Goal: Task Accomplishment & Management: Manage account settings

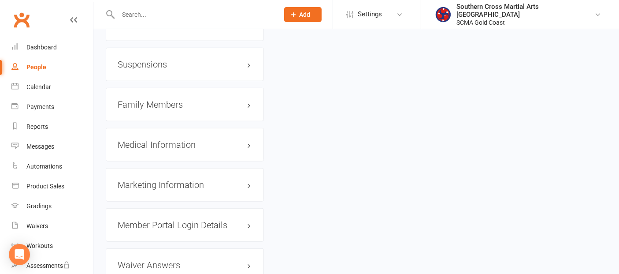
click at [44, 71] on link "People" at bounding box center [52, 67] width 82 height 20
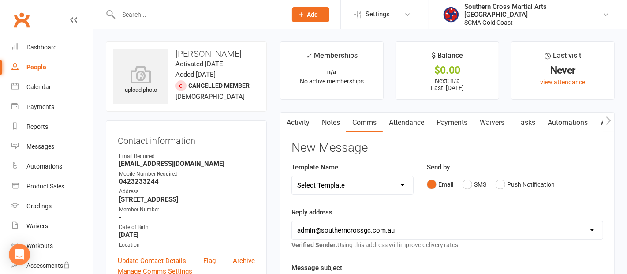
select select "100"
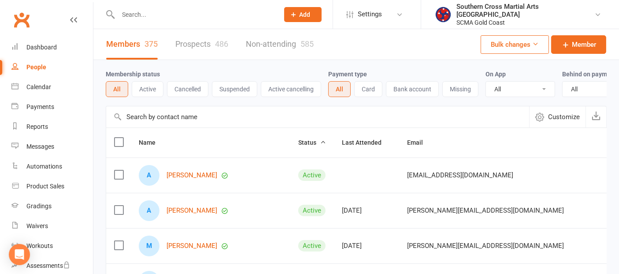
click at [199, 123] on input "text" at bounding box center [317, 116] width 423 height 21
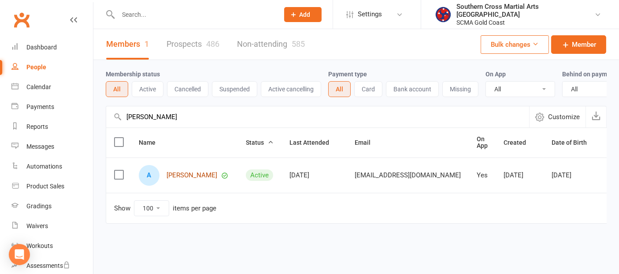
type input "[PERSON_NAME]"
click at [171, 179] on link "[PERSON_NAME]" at bounding box center [192, 175] width 51 height 7
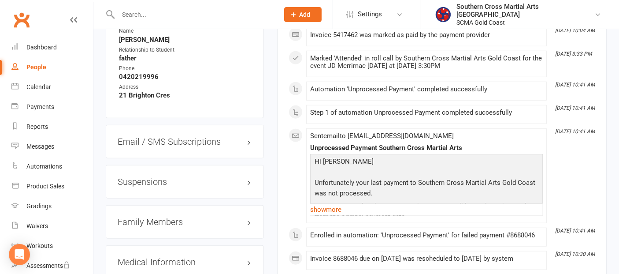
scroll to position [783, 0]
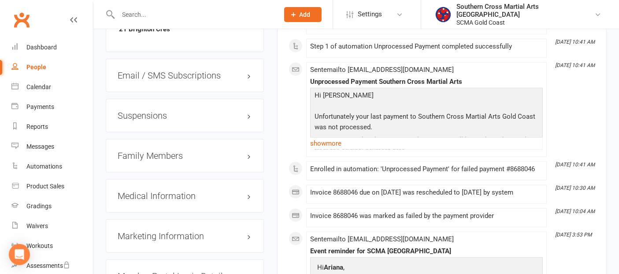
click at [156, 113] on h3 "Suspensions" at bounding box center [185, 116] width 134 height 10
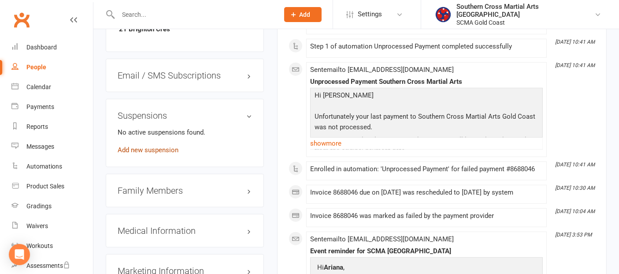
click at [150, 148] on link "Add new suspension" at bounding box center [148, 150] width 61 height 8
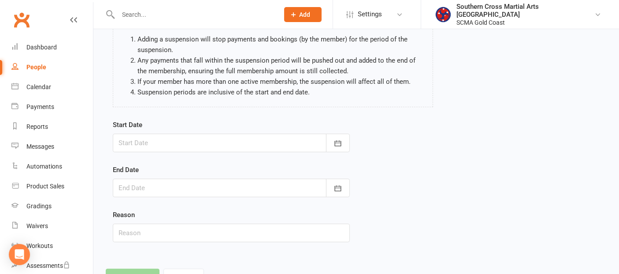
scroll to position [98, 0]
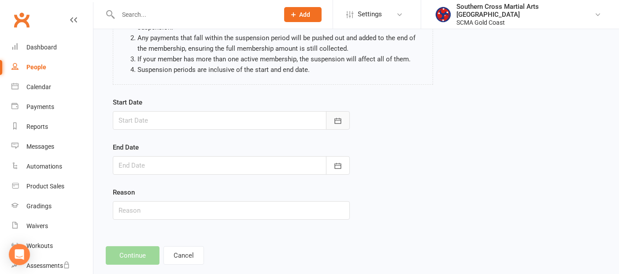
drag, startPoint x: 340, startPoint y: 124, endPoint x: 334, endPoint y: 128, distance: 7.1
click at [340, 124] on icon "button" at bounding box center [338, 120] width 9 height 9
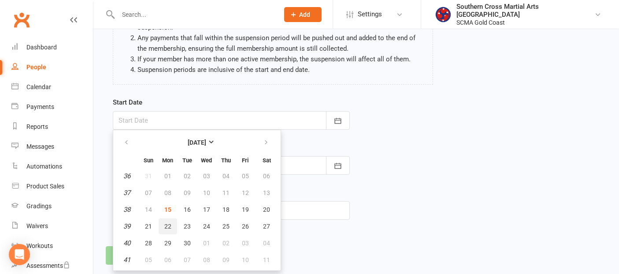
click at [168, 226] on span "22" at bounding box center [167, 226] width 7 height 7
type input "[DATE]"
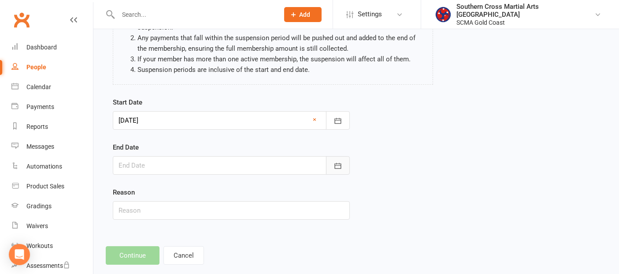
click at [337, 164] on icon "button" at bounding box center [338, 166] width 7 height 6
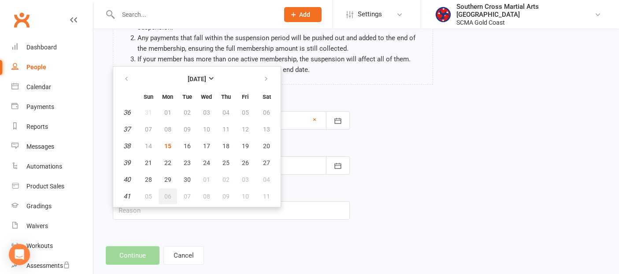
click at [167, 193] on span "06" at bounding box center [167, 196] width 7 height 7
type input "[DATE]"
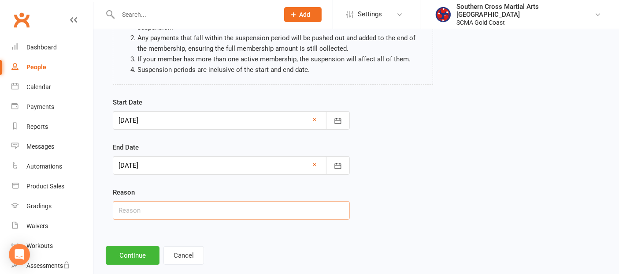
drag, startPoint x: 162, startPoint y: 204, endPoint x: 161, endPoint y: 208, distance: 4.6
click at [162, 204] on input "text" at bounding box center [231, 210] width 237 height 19
type input "Holiday"
click at [145, 254] on button "Continue" at bounding box center [133, 255] width 54 height 19
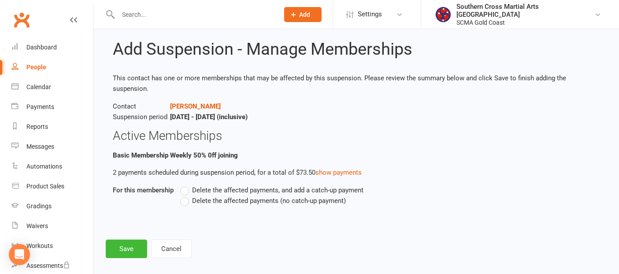
scroll to position [24, 0]
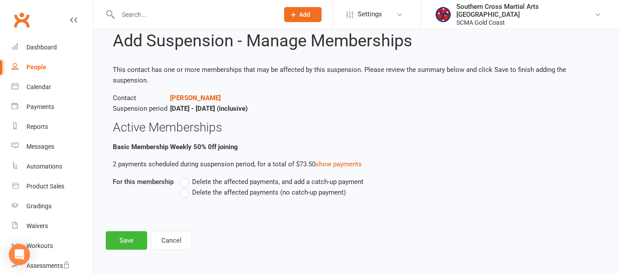
click at [185, 192] on label "Delete the affected payments (no catch-up payment)" at bounding box center [263, 192] width 166 height 11
click at [185, 187] on input "Delete the affected payments (no catch-up payment)" at bounding box center [183, 187] width 6 height 0
click at [118, 235] on button "Save" at bounding box center [126, 240] width 41 height 19
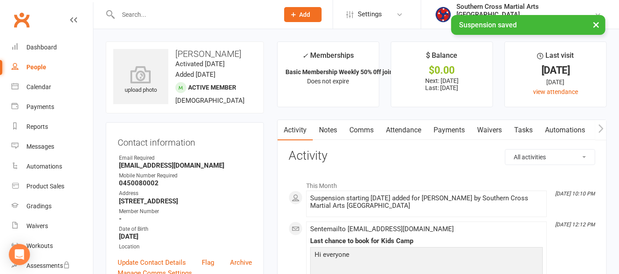
click at [392, 130] on link "Attendance" at bounding box center [404, 130] width 48 height 20
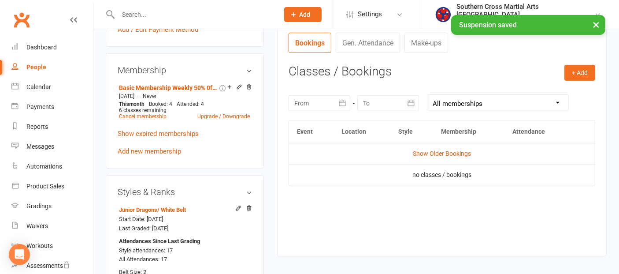
scroll to position [392, 0]
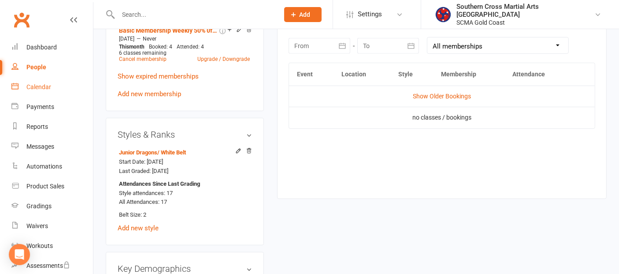
click at [40, 77] on link "Calendar" at bounding box center [52, 87] width 82 height 20
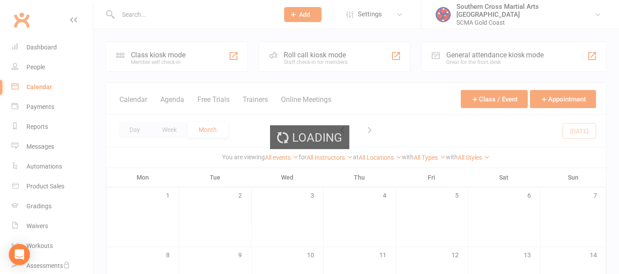
drag, startPoint x: 40, startPoint y: 84, endPoint x: 49, endPoint y: 96, distance: 14.8
click at [40, 84] on div "Loading" at bounding box center [309, 137] width 619 height 274
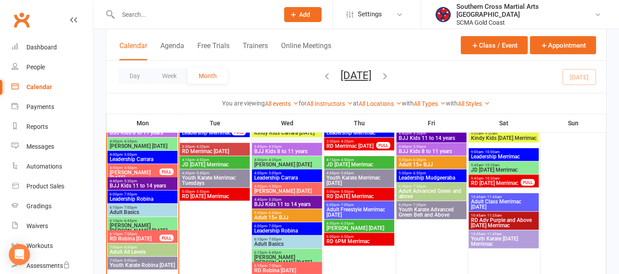
scroll to position [637, 0]
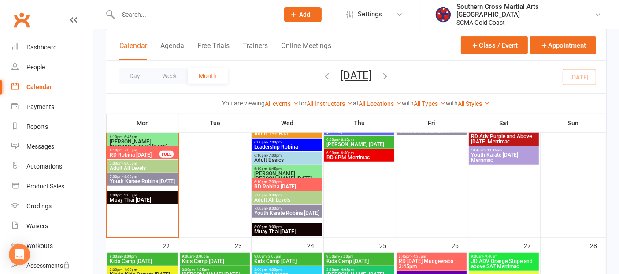
click at [171, 198] on span "Muay Thai [DATE]" at bounding box center [142, 199] width 67 height 5
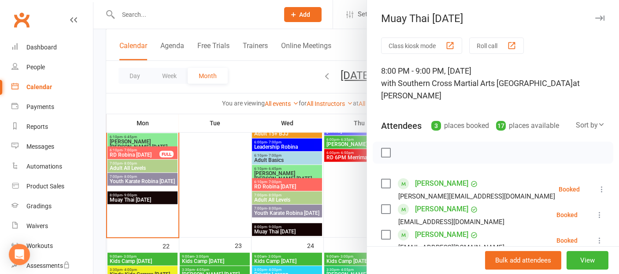
click at [384, 148] on label at bounding box center [385, 152] width 9 height 9
click at [404, 148] on icon "button" at bounding box center [406, 153] width 10 height 10
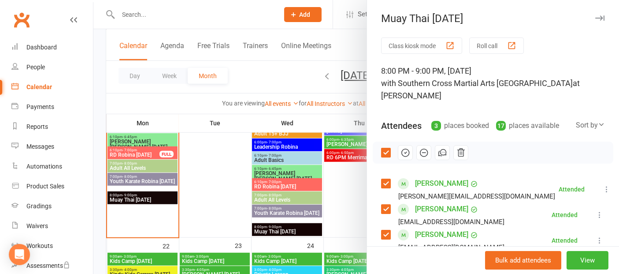
click at [239, 193] on div at bounding box center [356, 137] width 526 height 274
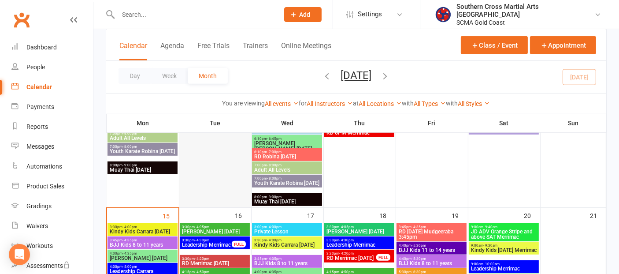
scroll to position [490, 0]
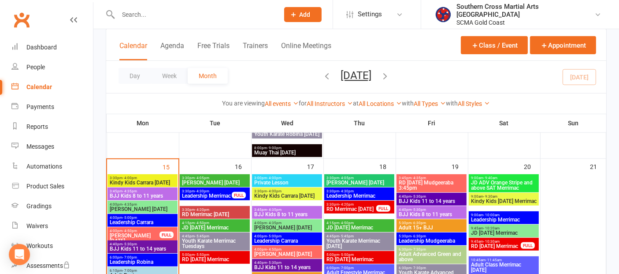
click at [224, 209] on span "3:30pm - 4:20pm" at bounding box center [215, 210] width 67 height 4
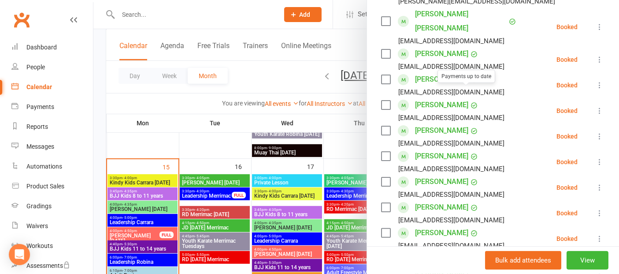
scroll to position [196, 0]
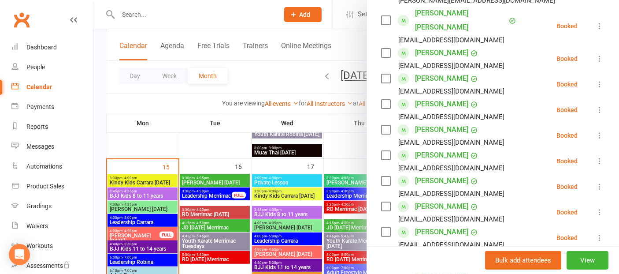
click at [596, 233] on icon at bounding box center [600, 237] width 9 height 9
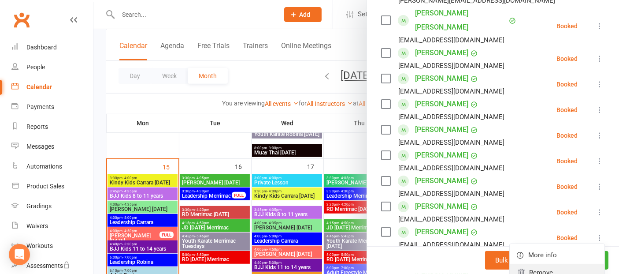
click at [537, 264] on link "Remove" at bounding box center [557, 273] width 95 height 18
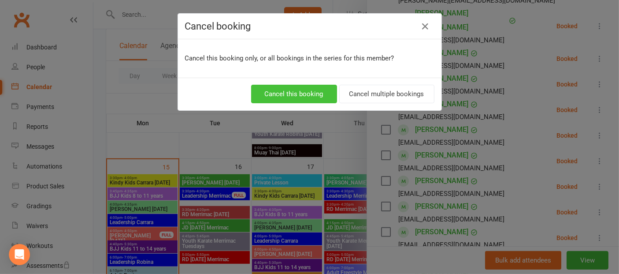
click at [301, 98] on button "Cancel this booking" at bounding box center [294, 94] width 86 height 19
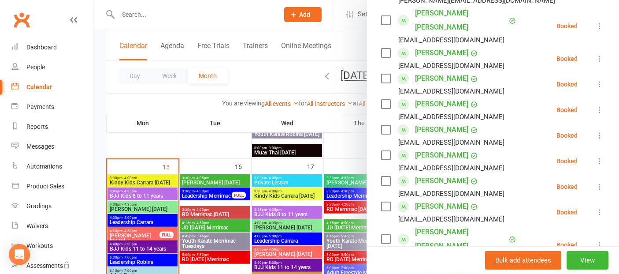
scroll to position [245, 0]
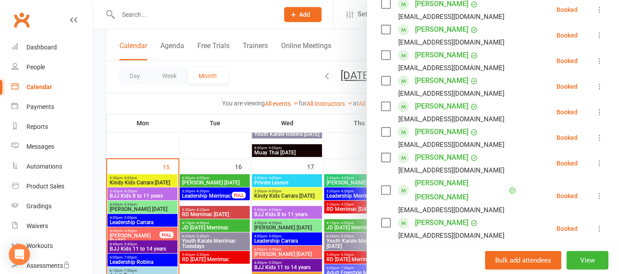
click at [214, 180] on div at bounding box center [356, 137] width 526 height 274
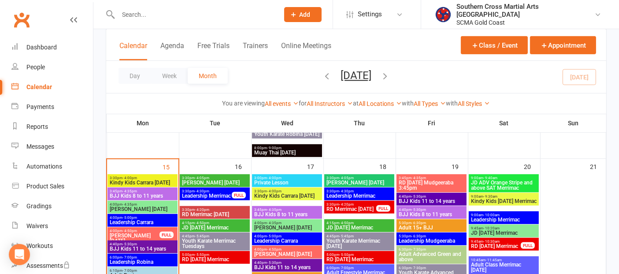
click at [214, 178] on span "3:30pm - 4:05pm" at bounding box center [215, 178] width 67 height 4
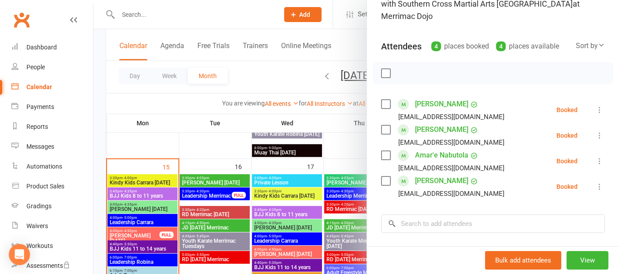
scroll to position [147, 0]
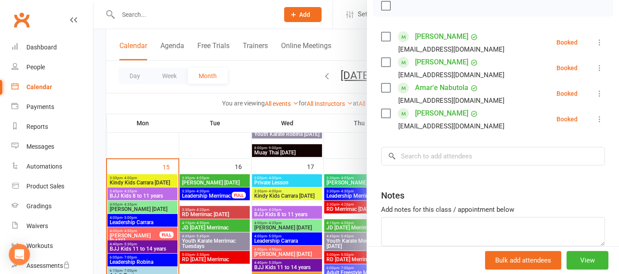
click at [228, 256] on div at bounding box center [356, 137] width 526 height 274
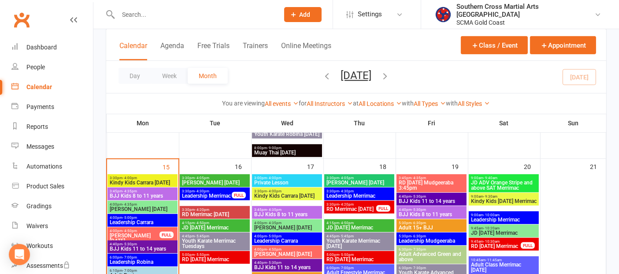
click at [229, 254] on span "5:00pm - 5:50pm" at bounding box center [215, 255] width 67 height 4
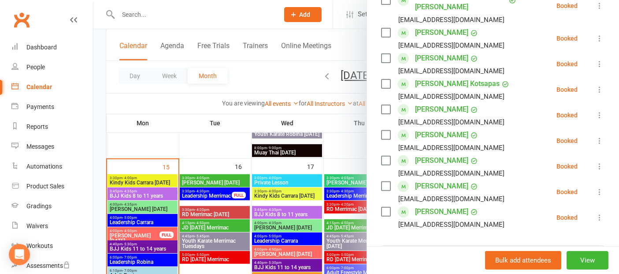
scroll to position [294, 0]
click at [596, 212] on icon at bounding box center [600, 216] width 9 height 9
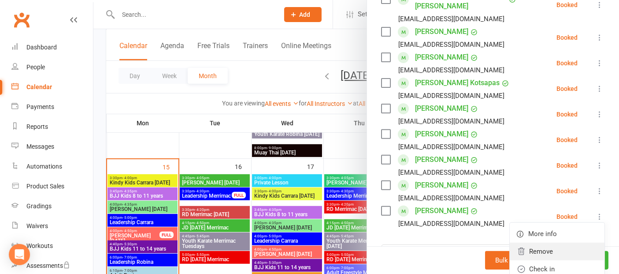
click at [535, 242] on link "Remove" at bounding box center [557, 251] width 95 height 18
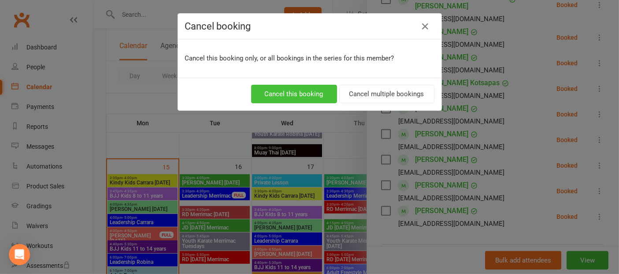
click at [317, 97] on button "Cancel this booking" at bounding box center [294, 94] width 86 height 19
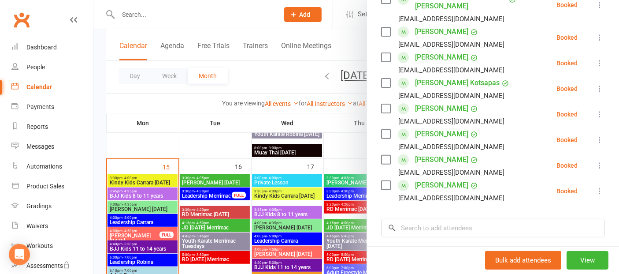
click at [213, 145] on div at bounding box center [356, 137] width 526 height 274
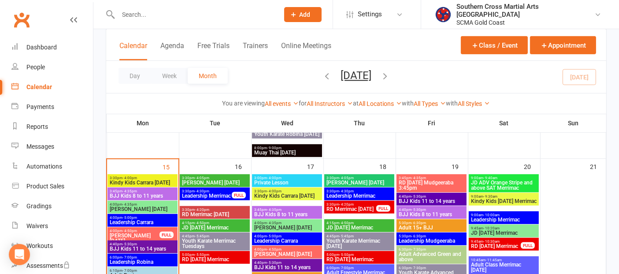
click at [222, 180] on span "[PERSON_NAME] [DATE]" at bounding box center [215, 182] width 67 height 5
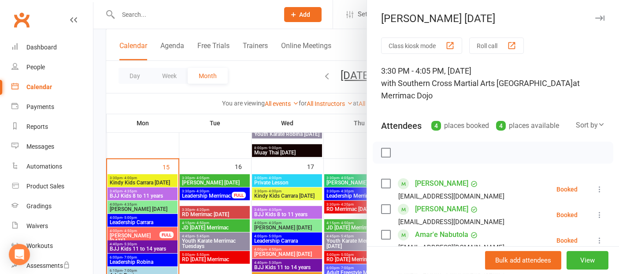
click at [219, 213] on div at bounding box center [356, 137] width 526 height 274
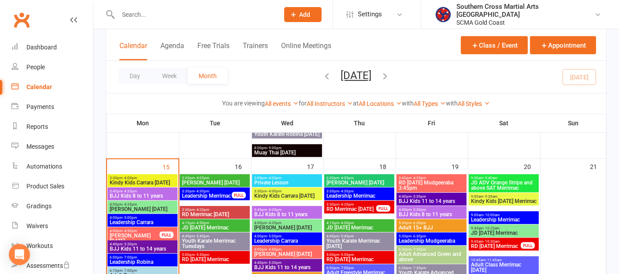
click at [219, 213] on span "RD Merrimac [DATE]" at bounding box center [215, 214] width 67 height 5
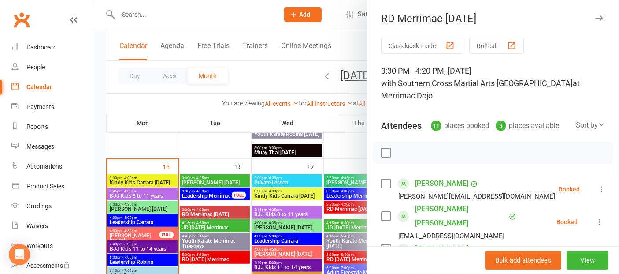
click at [210, 255] on div at bounding box center [356, 137] width 526 height 274
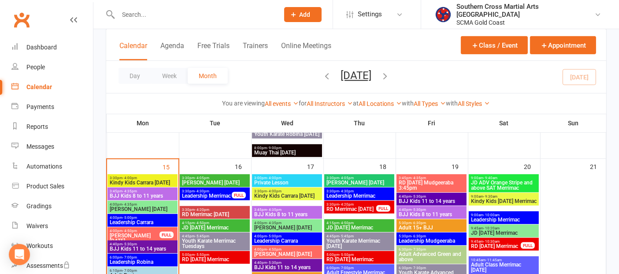
click at [210, 257] on span "RD [DATE] Merrimac" at bounding box center [215, 259] width 67 height 5
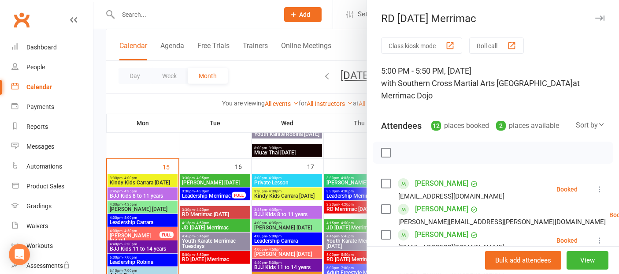
click at [149, 232] on div at bounding box center [356, 137] width 526 height 274
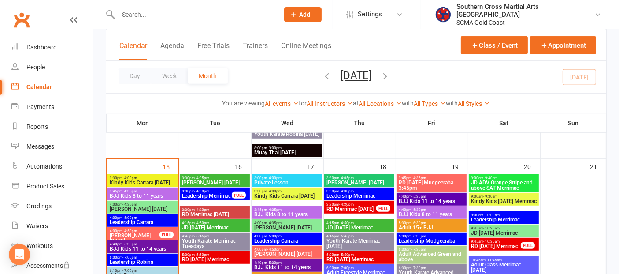
click at [149, 233] on span "[PERSON_NAME] [DATE]" at bounding box center [134, 238] width 51 height 11
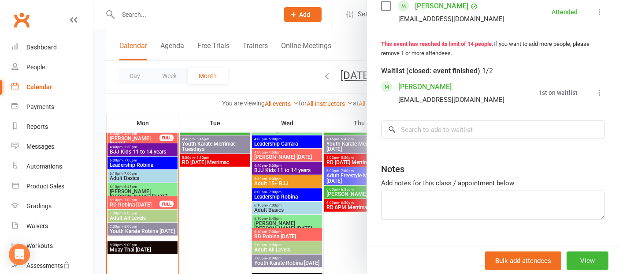
scroll to position [588, 0]
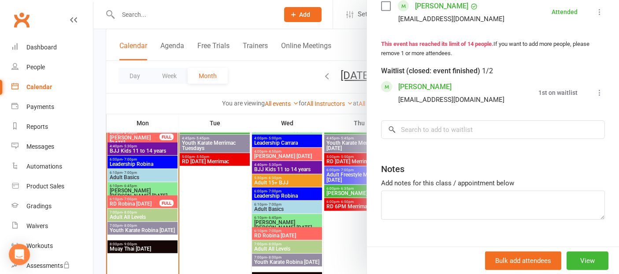
click at [151, 204] on div at bounding box center [356, 137] width 526 height 274
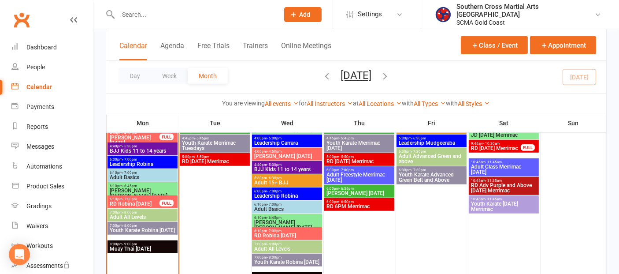
click at [151, 204] on span "RD Robina [DATE]" at bounding box center [134, 203] width 51 height 5
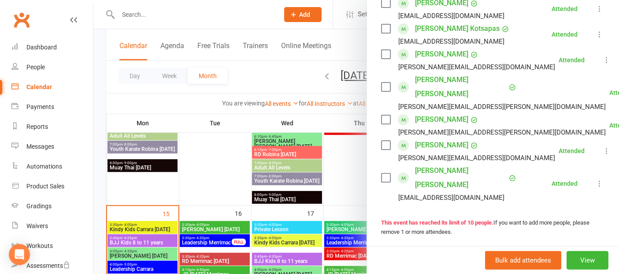
scroll to position [441, 0]
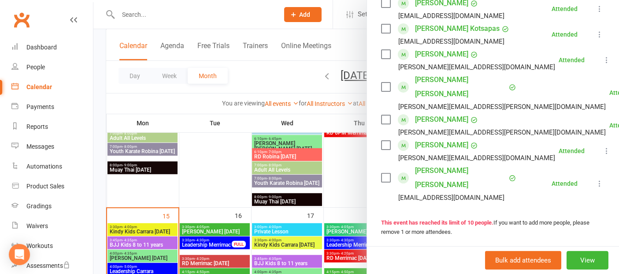
click at [208, 157] on div at bounding box center [356, 137] width 526 height 274
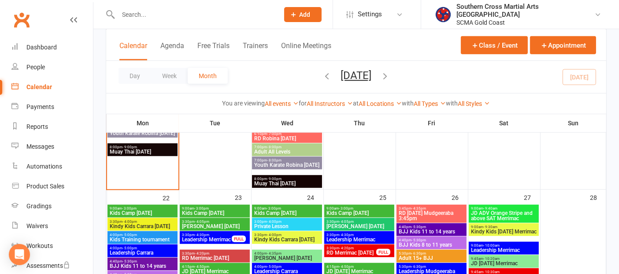
scroll to position [686, 0]
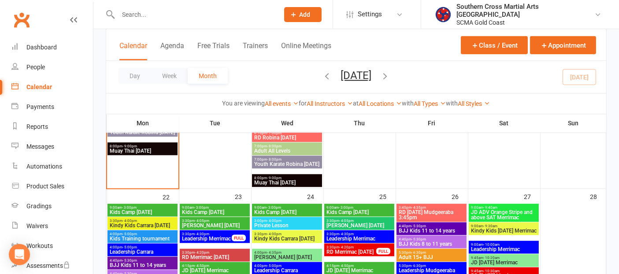
click at [159, 211] on span "Kids Camp [DATE]" at bounding box center [142, 211] width 67 height 5
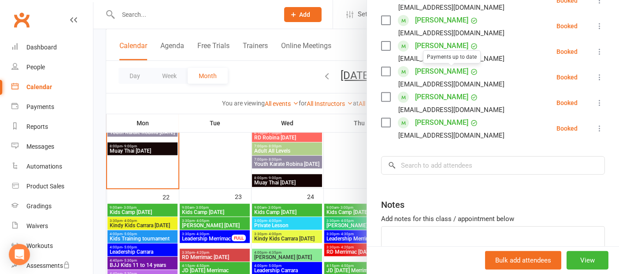
scroll to position [343, 0]
click at [194, 212] on div at bounding box center [356, 137] width 526 height 274
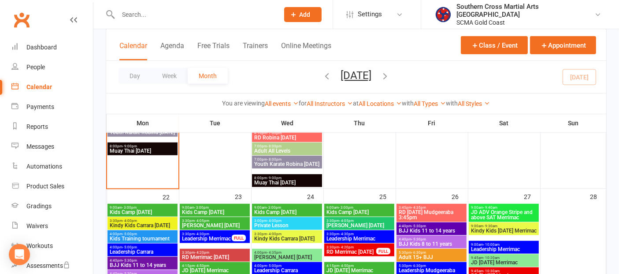
click at [195, 211] on span "Kids Camp [DATE]" at bounding box center [215, 211] width 67 height 5
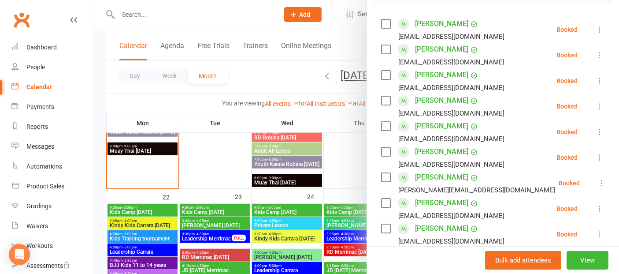
scroll to position [49, 0]
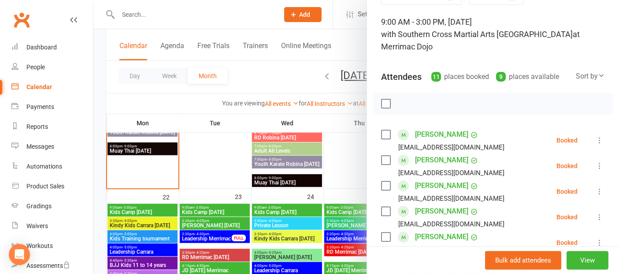
click at [168, 211] on div at bounding box center [356, 137] width 526 height 274
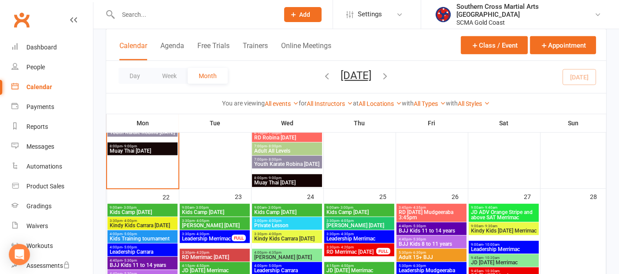
click at [167, 209] on span "Kids Camp [DATE]" at bounding box center [142, 211] width 67 height 5
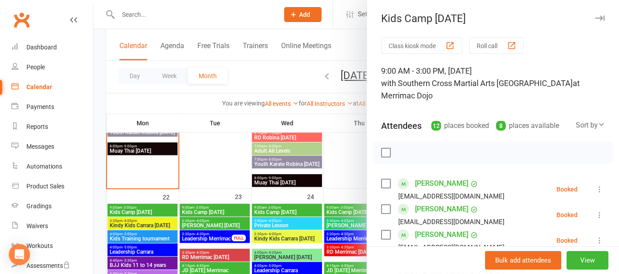
click at [209, 210] on div at bounding box center [356, 137] width 526 height 274
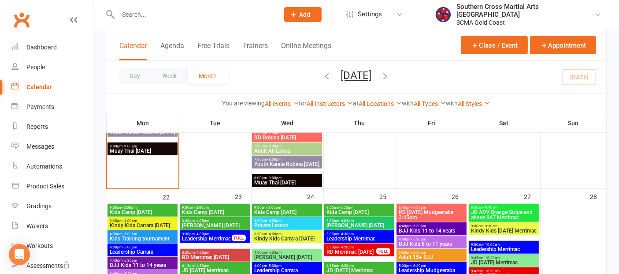
click at [210, 210] on span "Kids Camp [DATE]" at bounding box center [215, 211] width 67 height 5
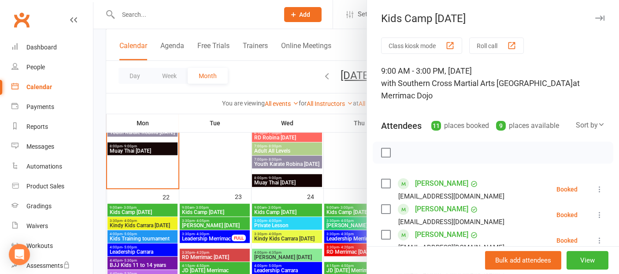
click at [286, 207] on div at bounding box center [356, 137] width 526 height 274
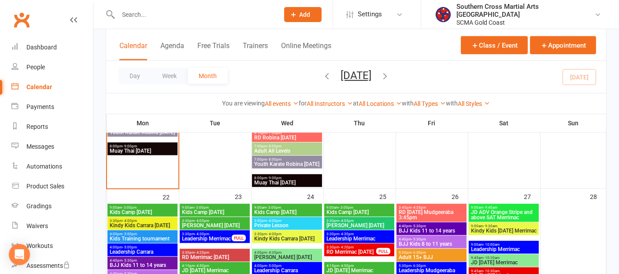
click at [287, 209] on span "Kids Camp [DATE]" at bounding box center [287, 211] width 67 height 5
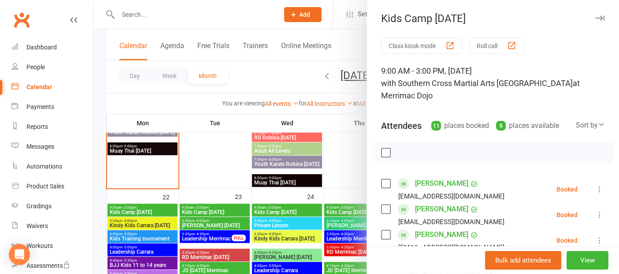
click at [344, 207] on div at bounding box center [356, 137] width 526 height 274
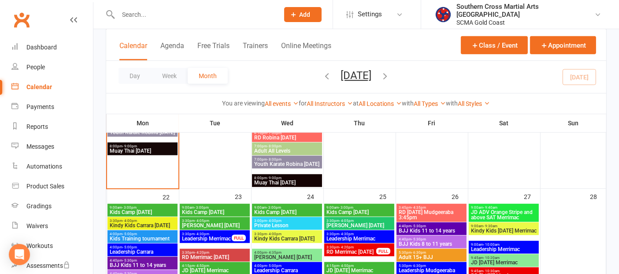
click at [344, 207] on span "- 3:00pm" at bounding box center [346, 207] width 15 height 4
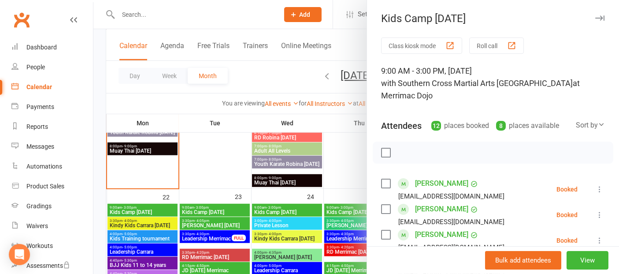
click at [219, 174] on div at bounding box center [356, 137] width 526 height 274
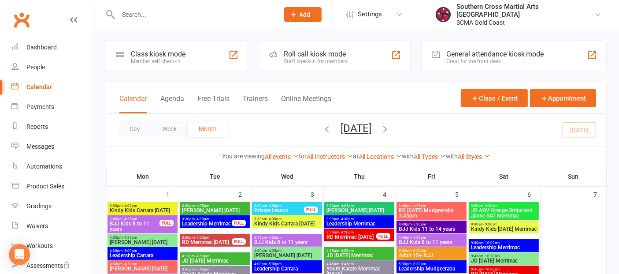
scroll to position [0, 0]
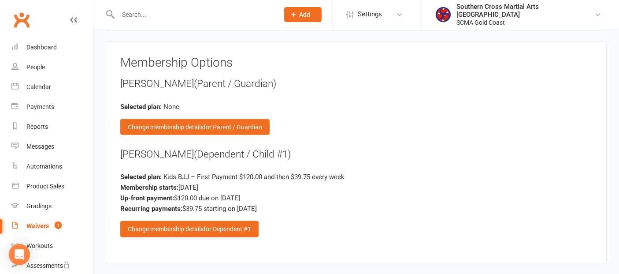
scroll to position [1078, 0]
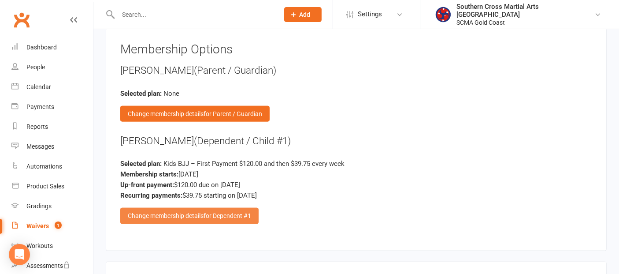
click at [206, 212] on span "for Dependent #1" at bounding box center [228, 215] width 48 height 7
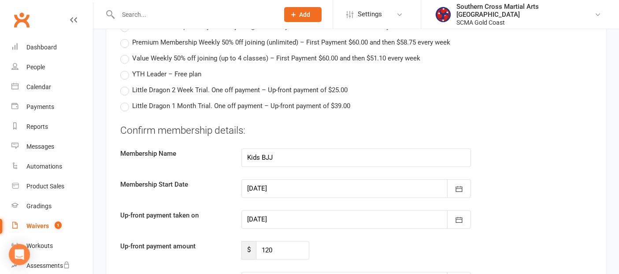
scroll to position [1812, 0]
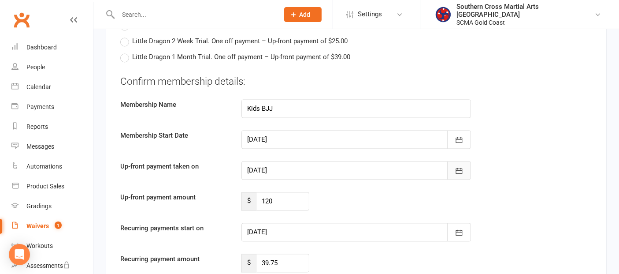
click at [455, 166] on icon "button" at bounding box center [459, 170] width 9 height 9
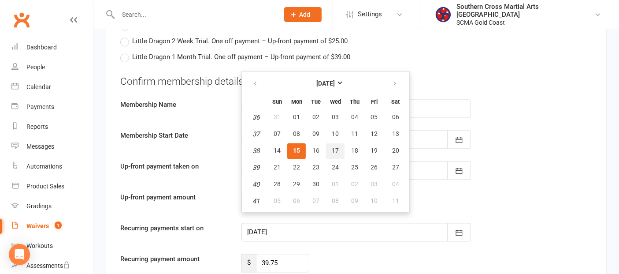
click at [332, 147] on span "17" at bounding box center [335, 150] width 7 height 7
type input "[DATE]"
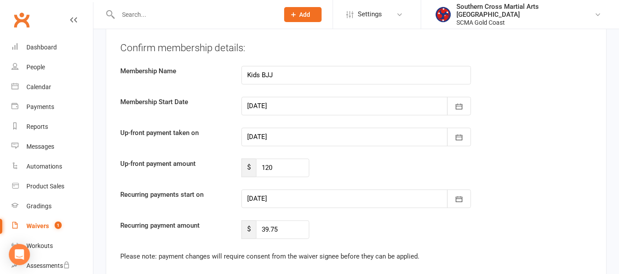
scroll to position [1861, 0]
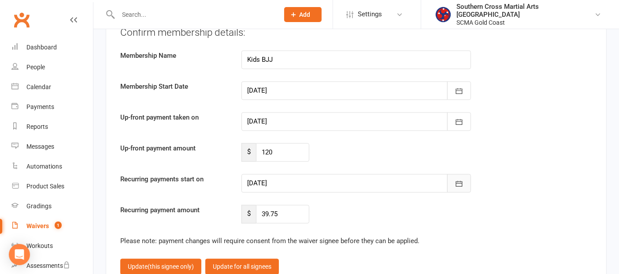
click at [456, 179] on icon "button" at bounding box center [459, 183] width 9 height 9
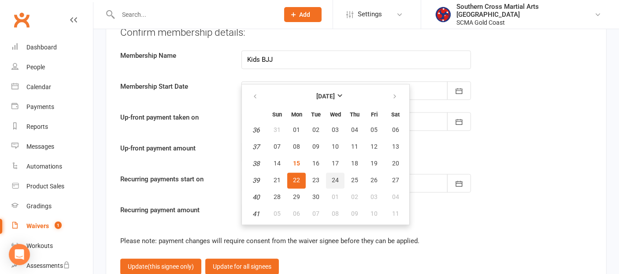
click at [338, 172] on button "24" at bounding box center [335, 180] width 19 height 16
type input "[DATE]"
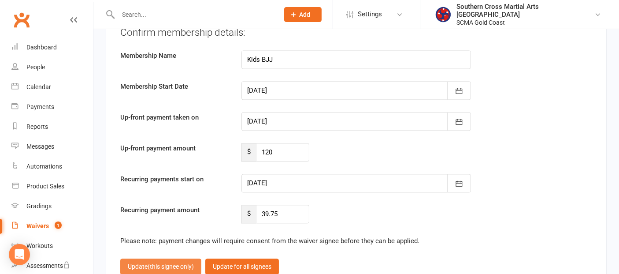
click at [189, 263] on span "(this signee only)" at bounding box center [171, 266] width 46 height 7
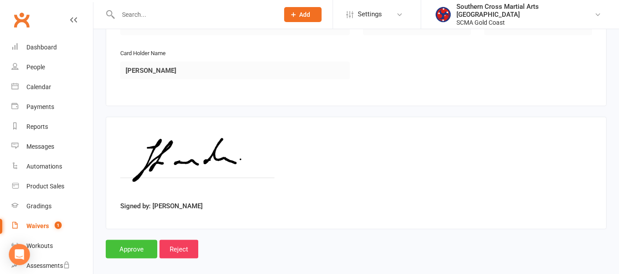
click at [133, 240] on input "Approve" at bounding box center [132, 249] width 52 height 19
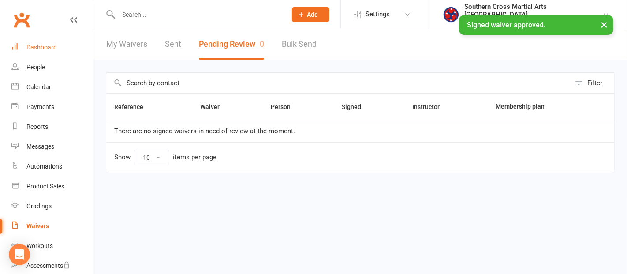
click at [33, 44] on div "Dashboard" at bounding box center [41, 47] width 30 height 7
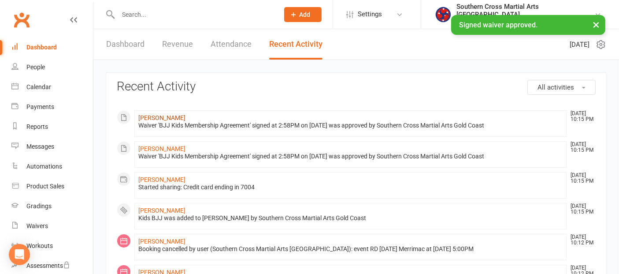
click at [168, 118] on link "[PERSON_NAME]" at bounding box center [161, 117] width 47 height 7
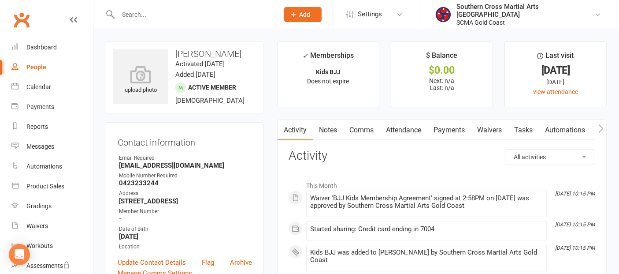
click at [362, 133] on link "Comms" at bounding box center [361, 130] width 37 height 20
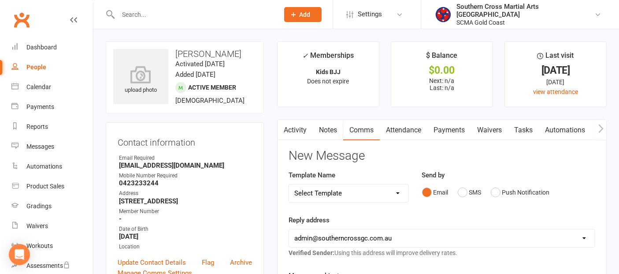
click at [348, 189] on select "Select Template [Email] 11 reasons [Email] 18 Bday [Email] 1 Week no training […" at bounding box center [348, 193] width 119 height 18
select select "117"
click at [289, 184] on select "Select Template [Email] 11 reasons [Email] 18 Bday [Email] 1 Week no training […" at bounding box center [348, 193] width 119 height 18
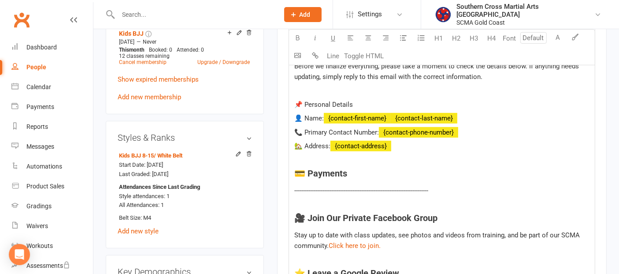
scroll to position [392, 0]
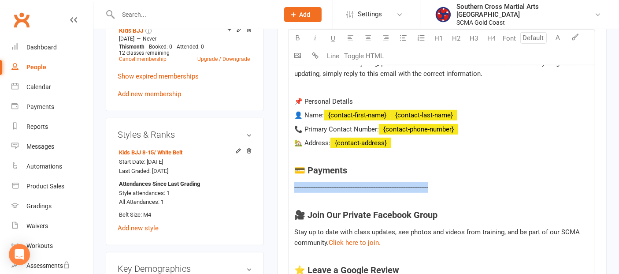
drag, startPoint x: 445, startPoint y: 186, endPoint x: 290, endPoint y: 186, distance: 155.2
click at [290, 186] on div "Hi ﻿ {contact-first-name} Welcome to Southern Cross Martial Arts! We’re excited…" at bounding box center [442, 203] width 306 height 462
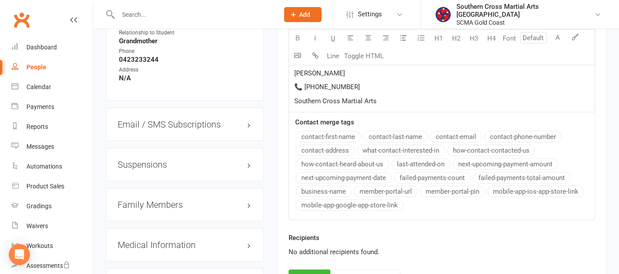
scroll to position [931, 0]
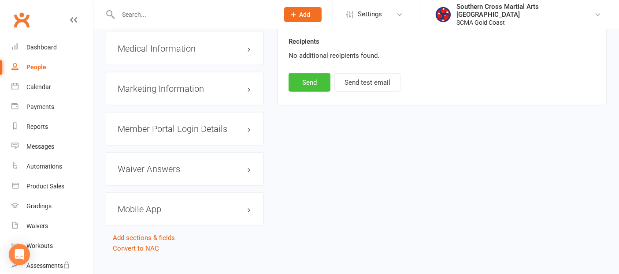
click at [318, 78] on button "Send" at bounding box center [310, 82] width 42 height 19
select select
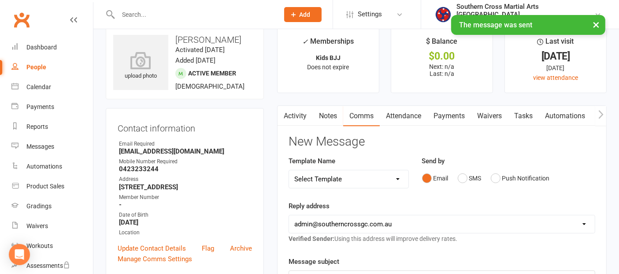
scroll to position [0, 0]
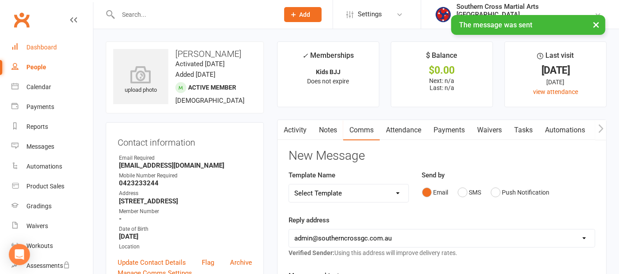
click at [51, 51] on div "Dashboard" at bounding box center [41, 47] width 30 height 7
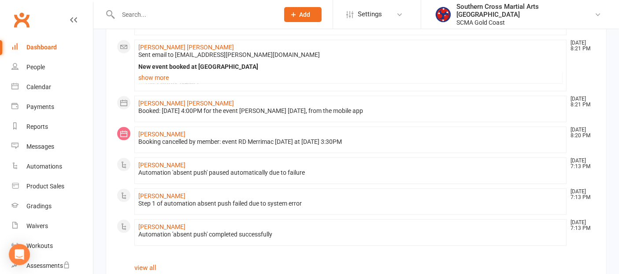
scroll to position [567, 0]
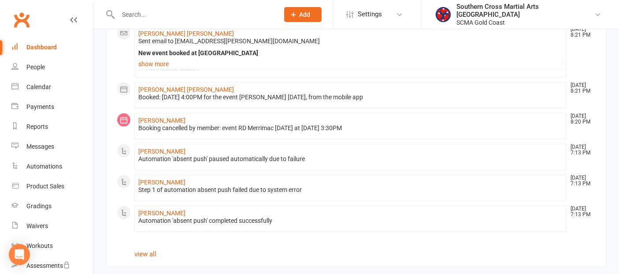
click at [48, 47] on div "Dashboard" at bounding box center [41, 47] width 30 height 7
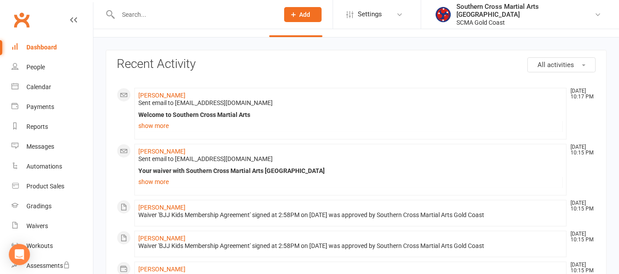
scroll to position [0, 0]
